Goal: Information Seeking & Learning: Learn about a topic

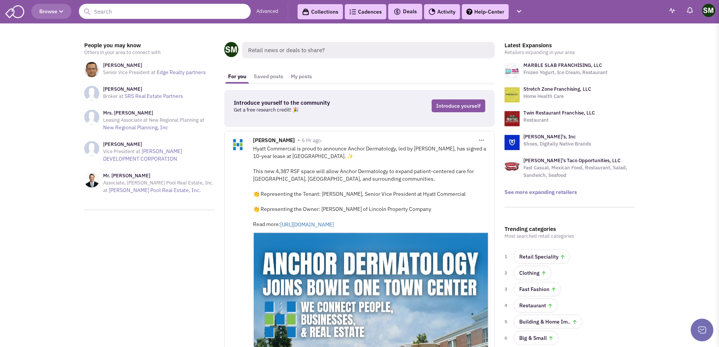
click at [111, 16] on input "text" at bounding box center [165, 11] width 172 height 15
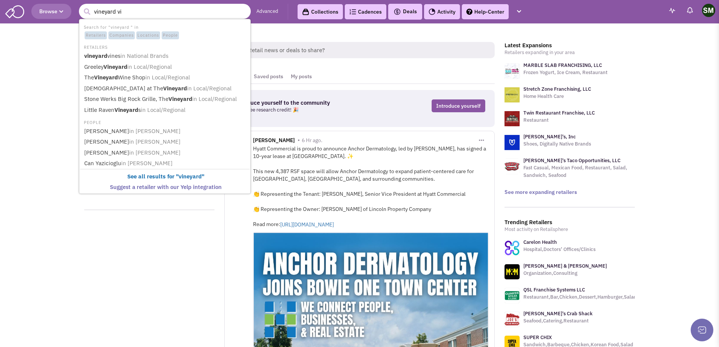
type input "vineyard vin"
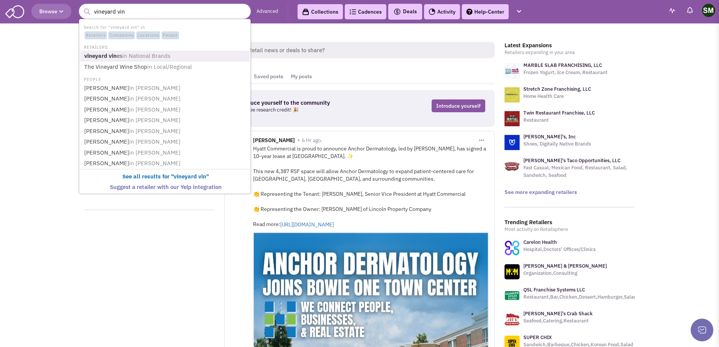
click at [136, 58] on span "in National Brands" at bounding box center [146, 55] width 48 height 7
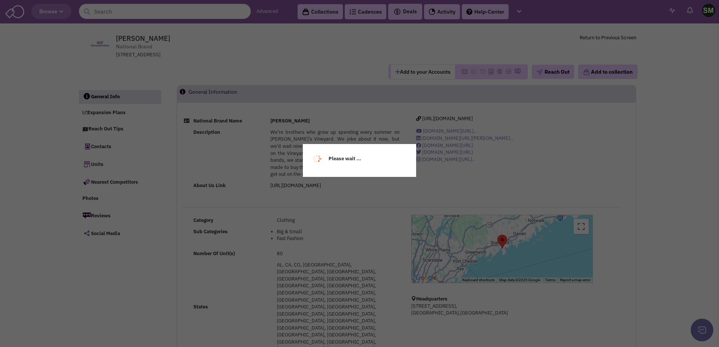
select select
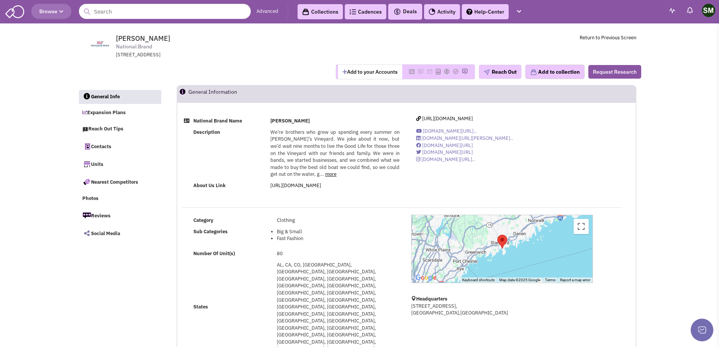
select select
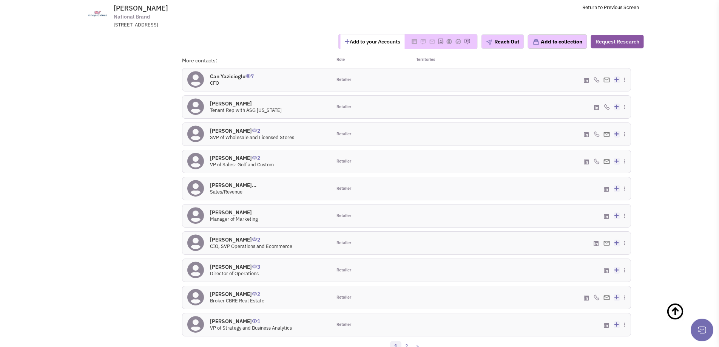
scroll to position [572, 0]
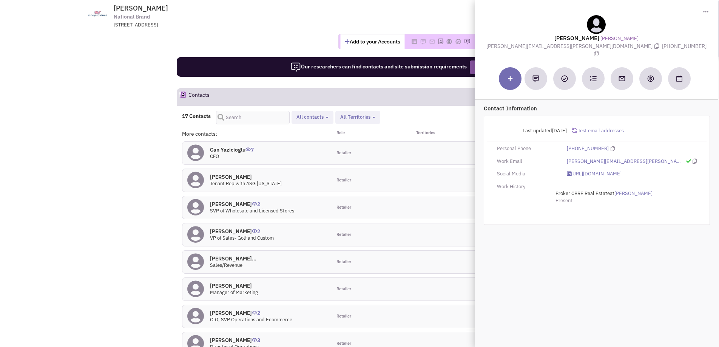
click at [621, 170] on link "https://www.linkedin.com/in/jeffreydunne/" at bounding box center [594, 173] width 55 height 7
click at [245, 32] on div "Add to your Accounts" at bounding box center [360, 41] width 578 height 26
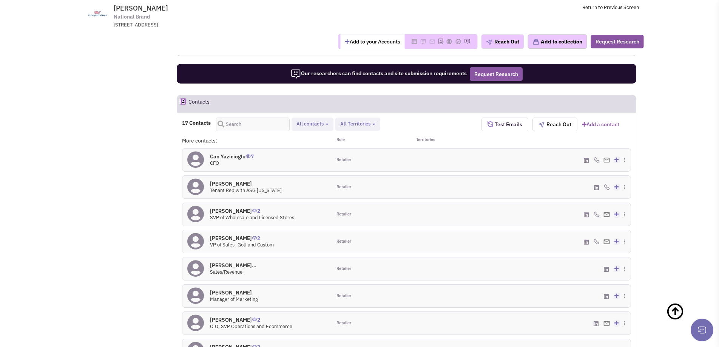
scroll to position [560, 0]
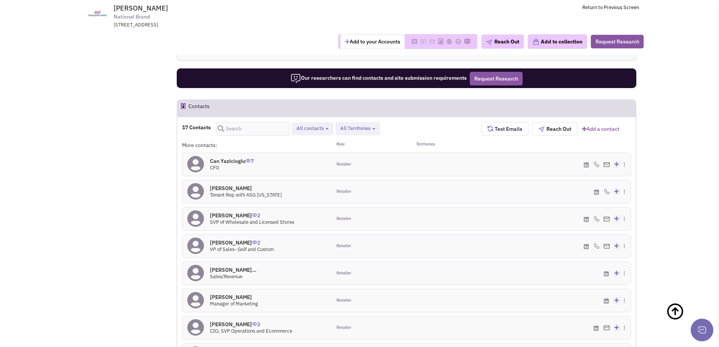
click at [584, 243] on icon at bounding box center [586, 246] width 5 height 6
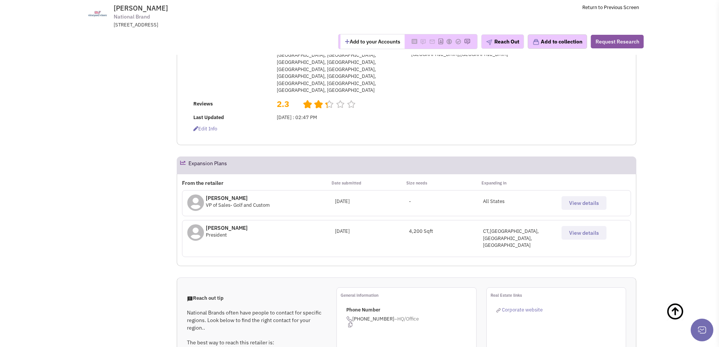
scroll to position [203, 0]
click at [524, 307] on span "Corporate website" at bounding box center [522, 310] width 41 height 6
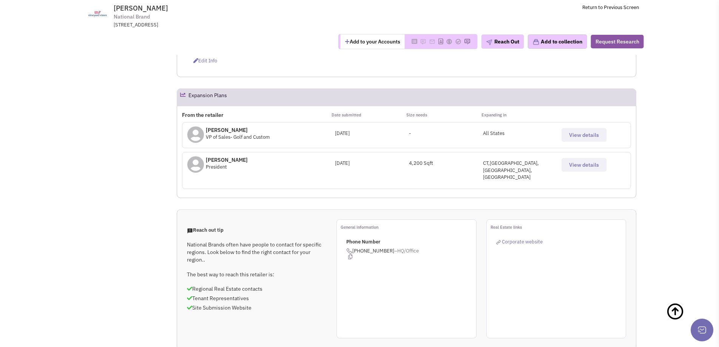
scroll to position [0, 0]
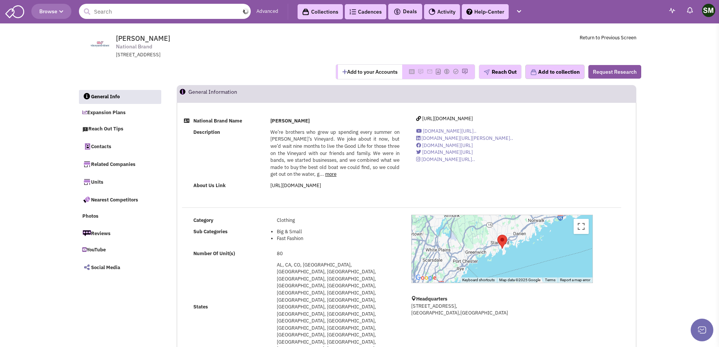
click at [116, 12] on input "text" at bounding box center [165, 11] width 172 height 15
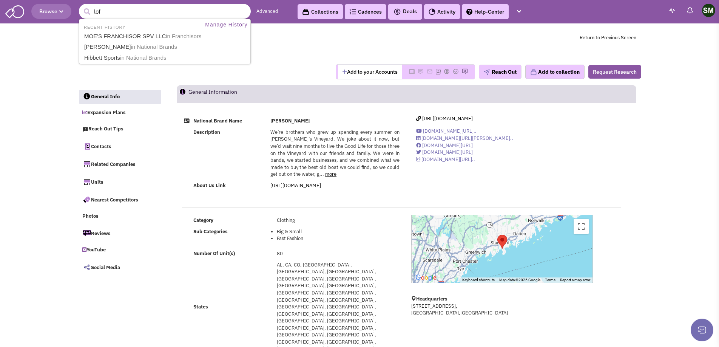
type input "loft"
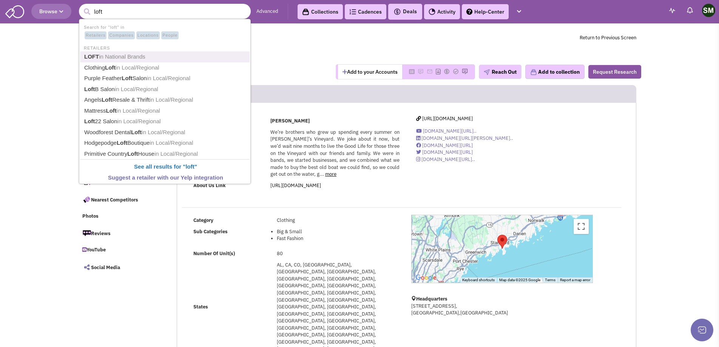
click at [119, 59] on span "in National Brands" at bounding box center [122, 56] width 46 height 6
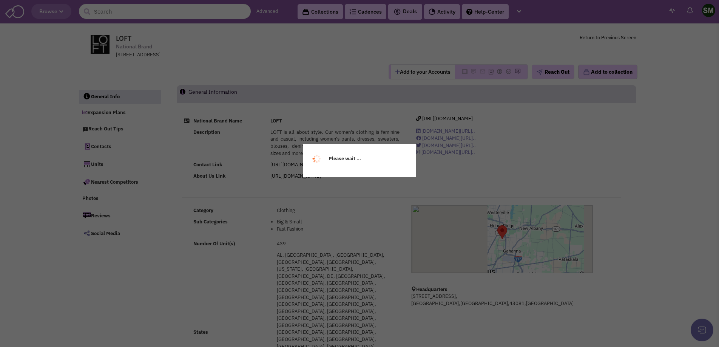
select select
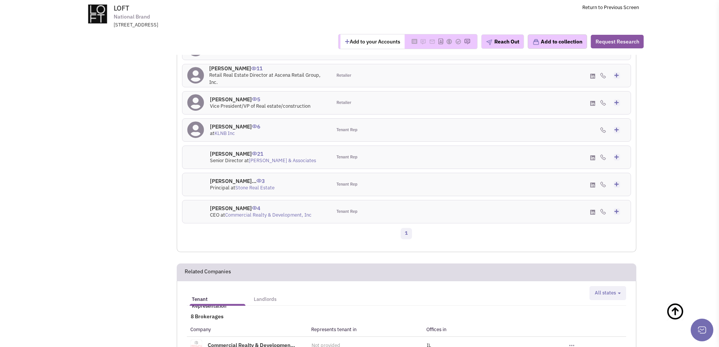
scroll to position [753, 0]
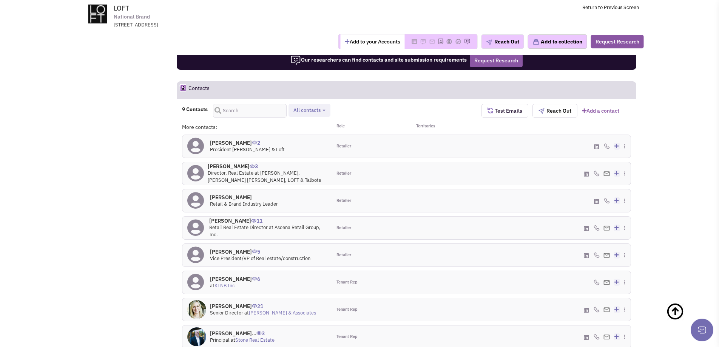
scroll to position [593, 0]
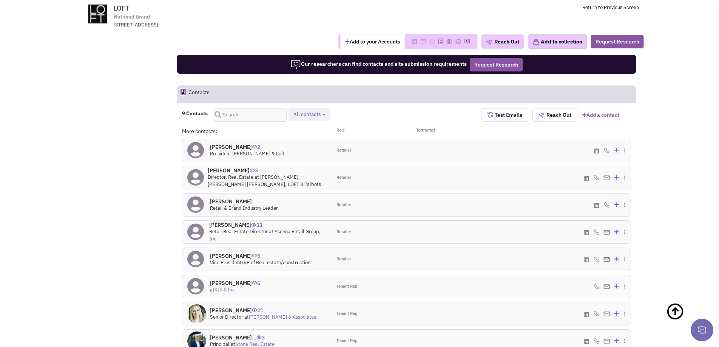
click at [586, 311] on icon at bounding box center [586, 314] width 5 height 6
click at [584, 338] on icon at bounding box center [586, 341] width 5 height 6
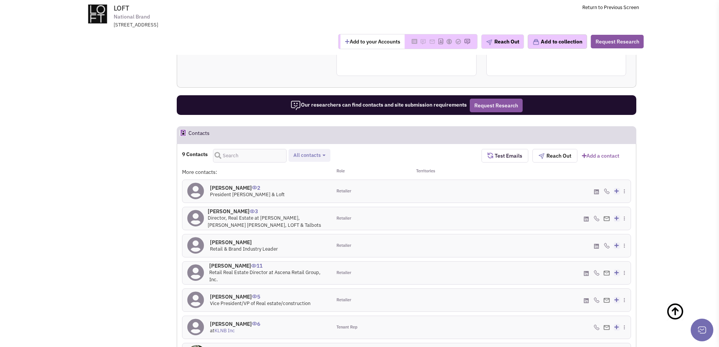
scroll to position [544, 0]
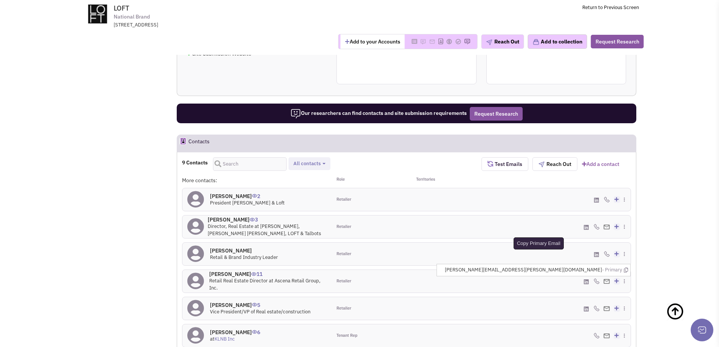
click at [624, 267] on icon at bounding box center [626, 269] width 4 height 5
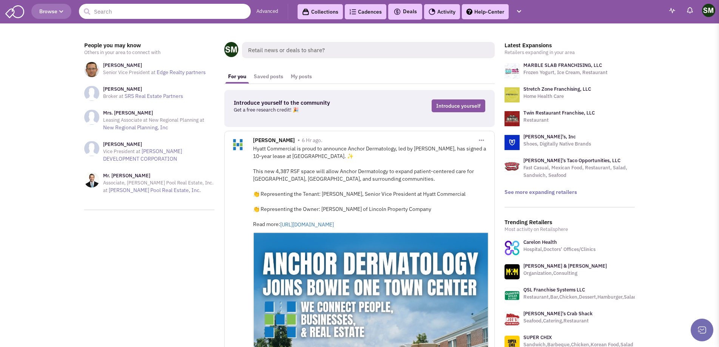
click at [131, 14] on input "text" at bounding box center [165, 11] width 172 height 15
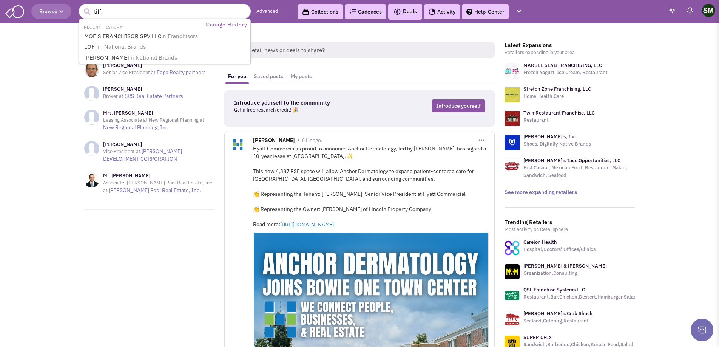
type input "tiffs"
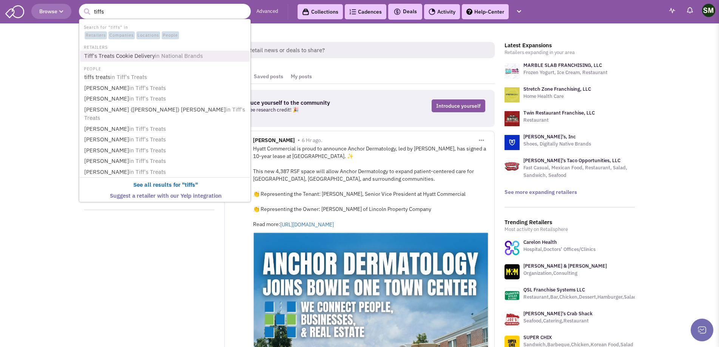
click at [137, 57] on link "Tiff's Treats Cookie Delivery in National Brands" at bounding box center [165, 56] width 167 height 10
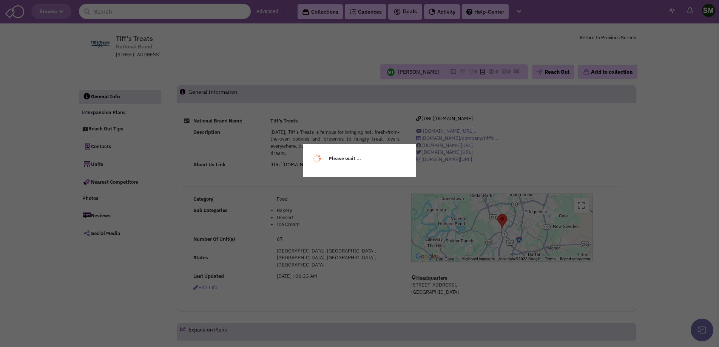
select select
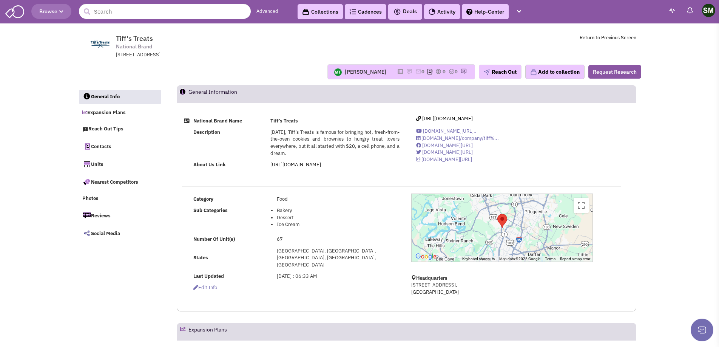
select select
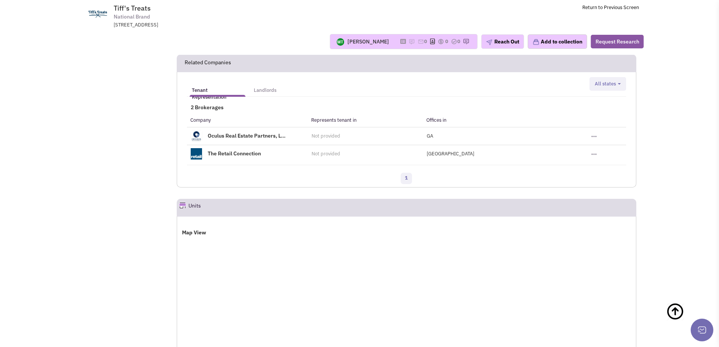
scroll to position [838, 0]
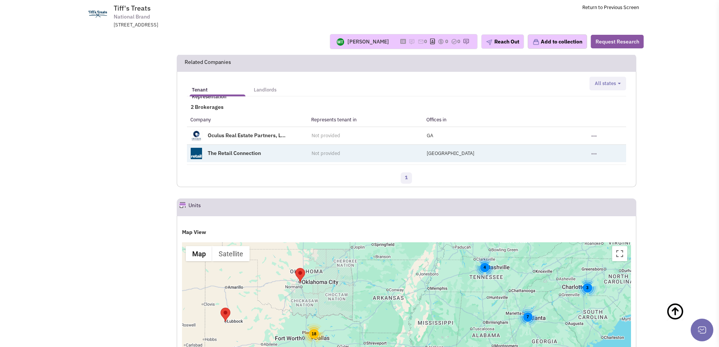
click at [227, 149] on link "The Retail Connection" at bounding box center [234, 152] width 53 height 7
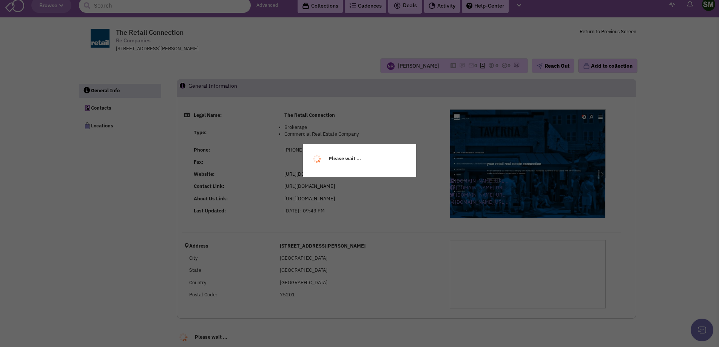
select select
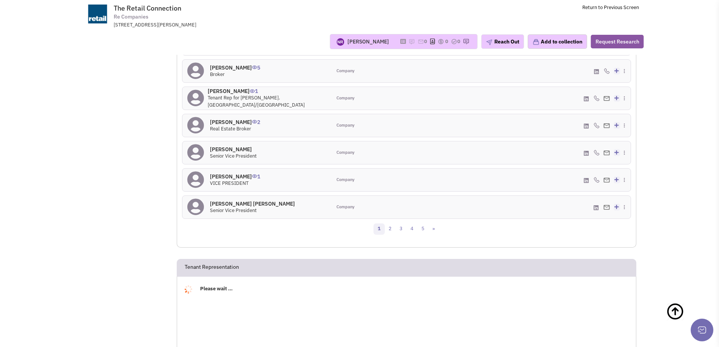
select select
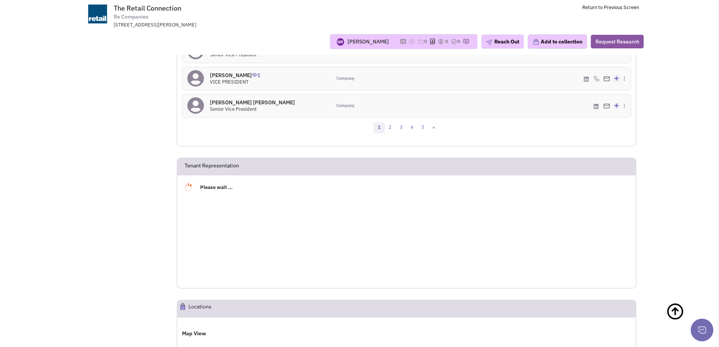
select select
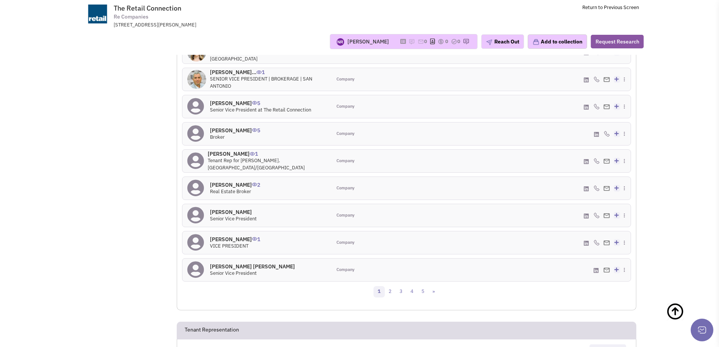
scroll to position [321, 0]
